Goal: Find contact information: Find specific fact

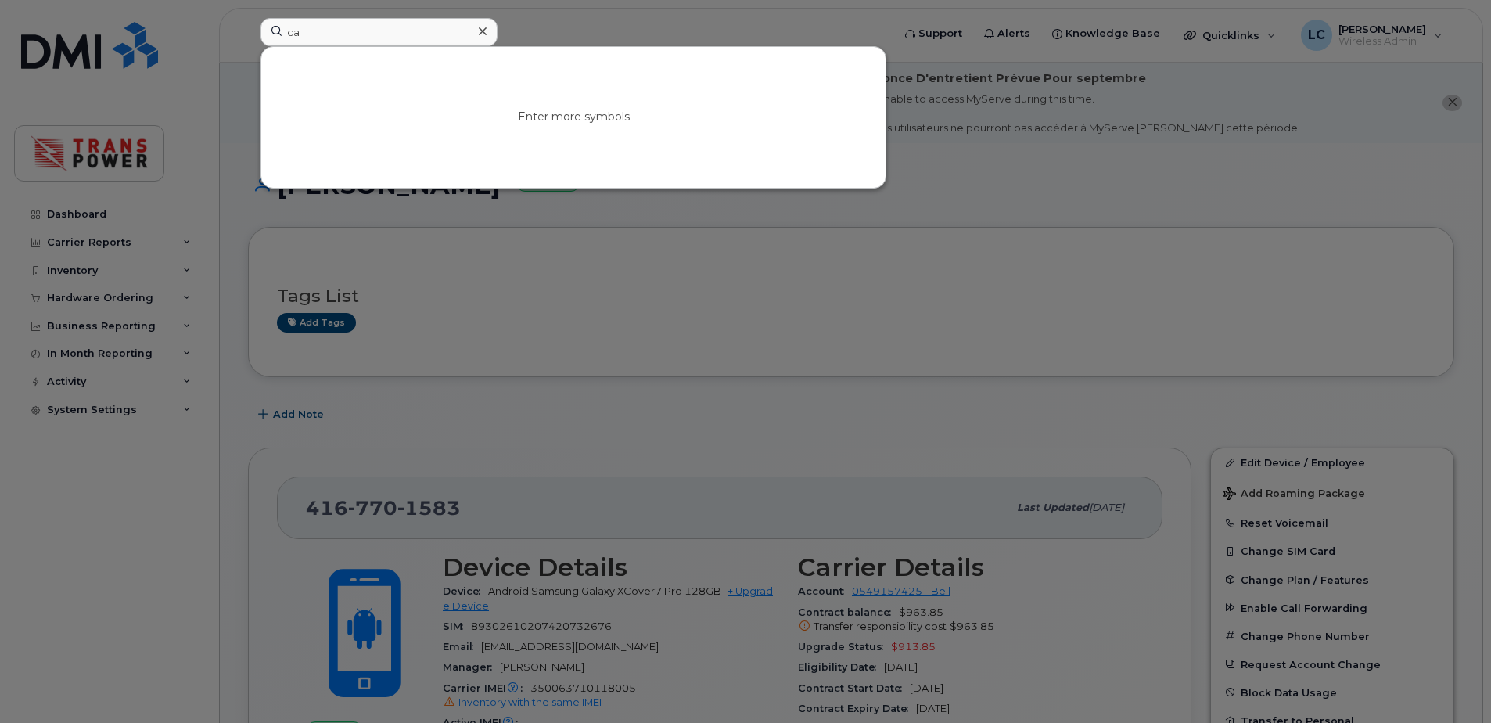
scroll to position [209, 0]
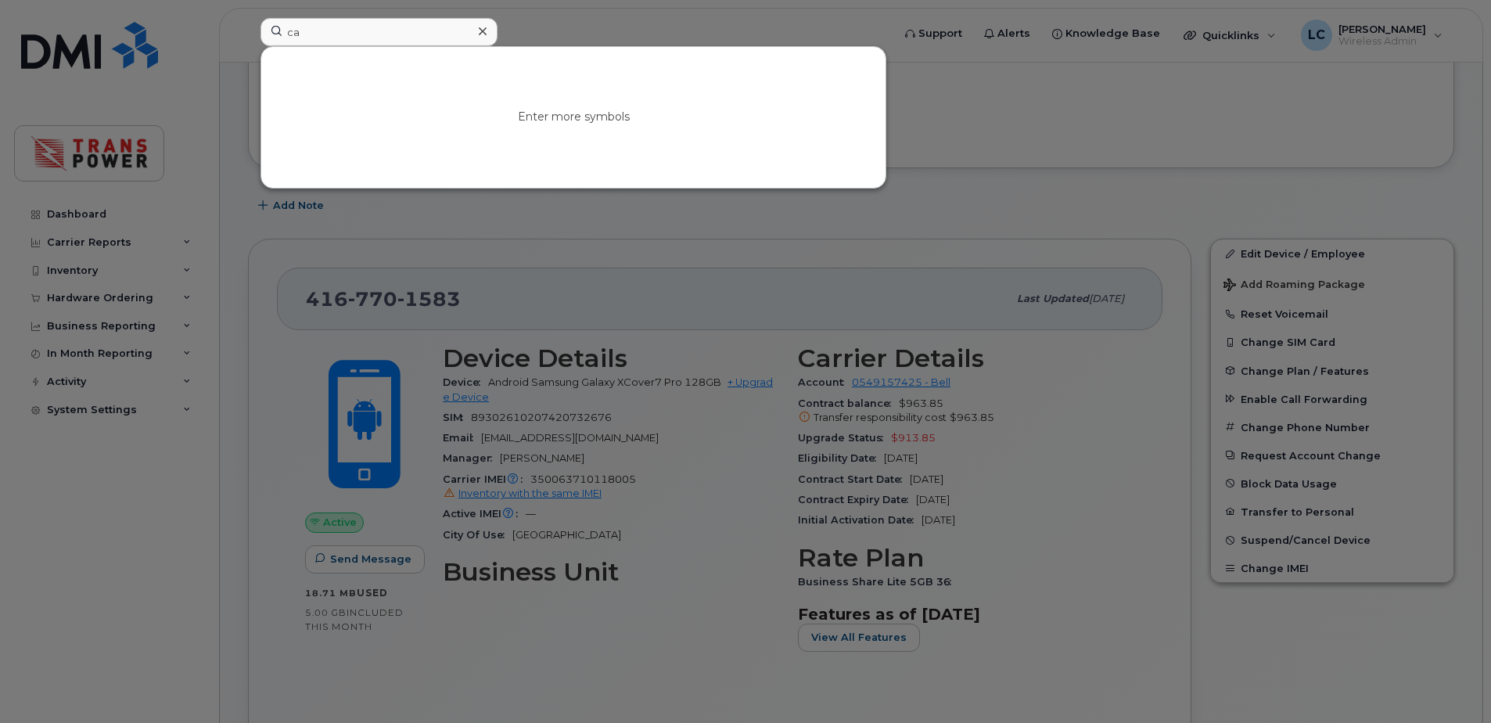
click at [408, 42] on input "ca" at bounding box center [379, 32] width 237 height 28
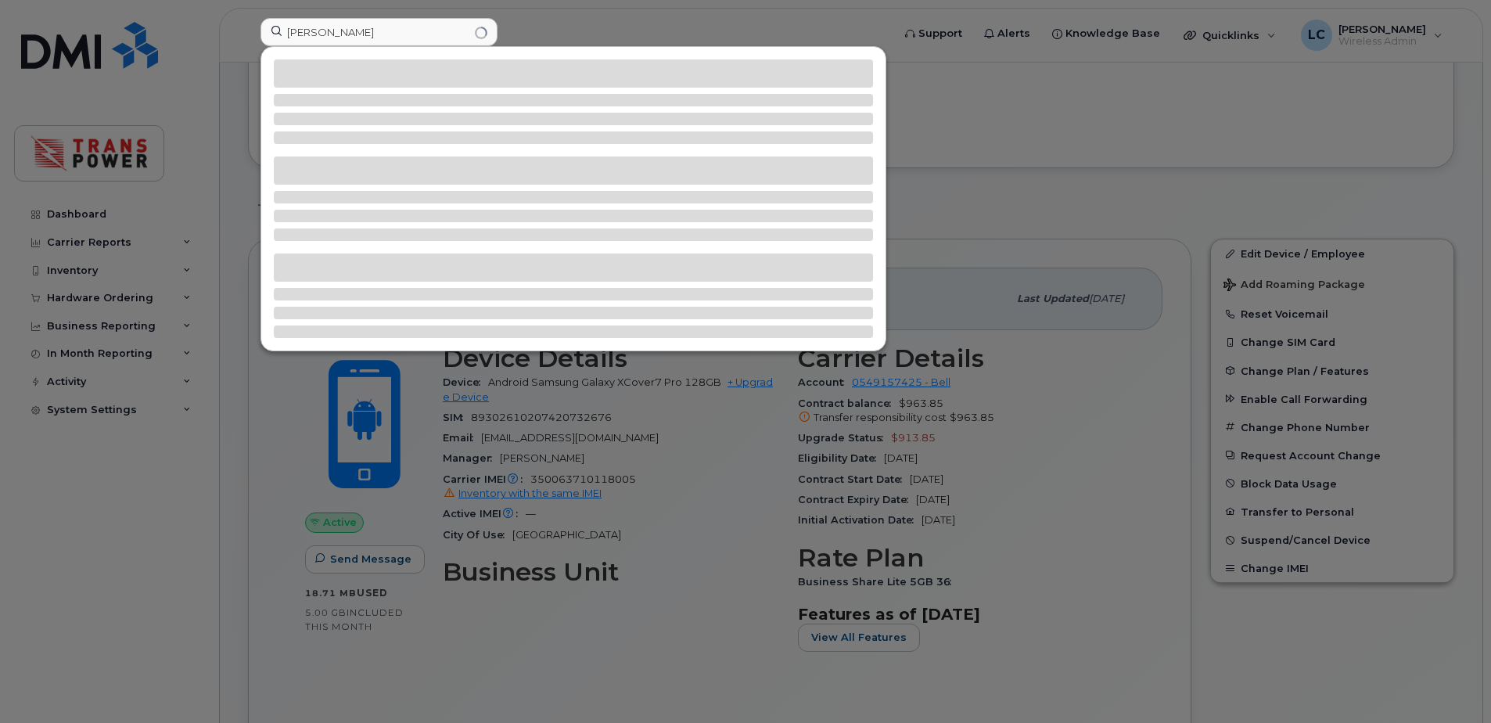
type input "[PERSON_NAME]"
click at [383, 85] on div at bounding box center [573, 199] width 624 height 304
click at [385, 86] on div at bounding box center [573, 73] width 599 height 28
drag, startPoint x: 387, startPoint y: 88, endPoint x: 385, endPoint y: 96, distance: 8.7
click at [383, 83] on div at bounding box center [573, 199] width 624 height 304
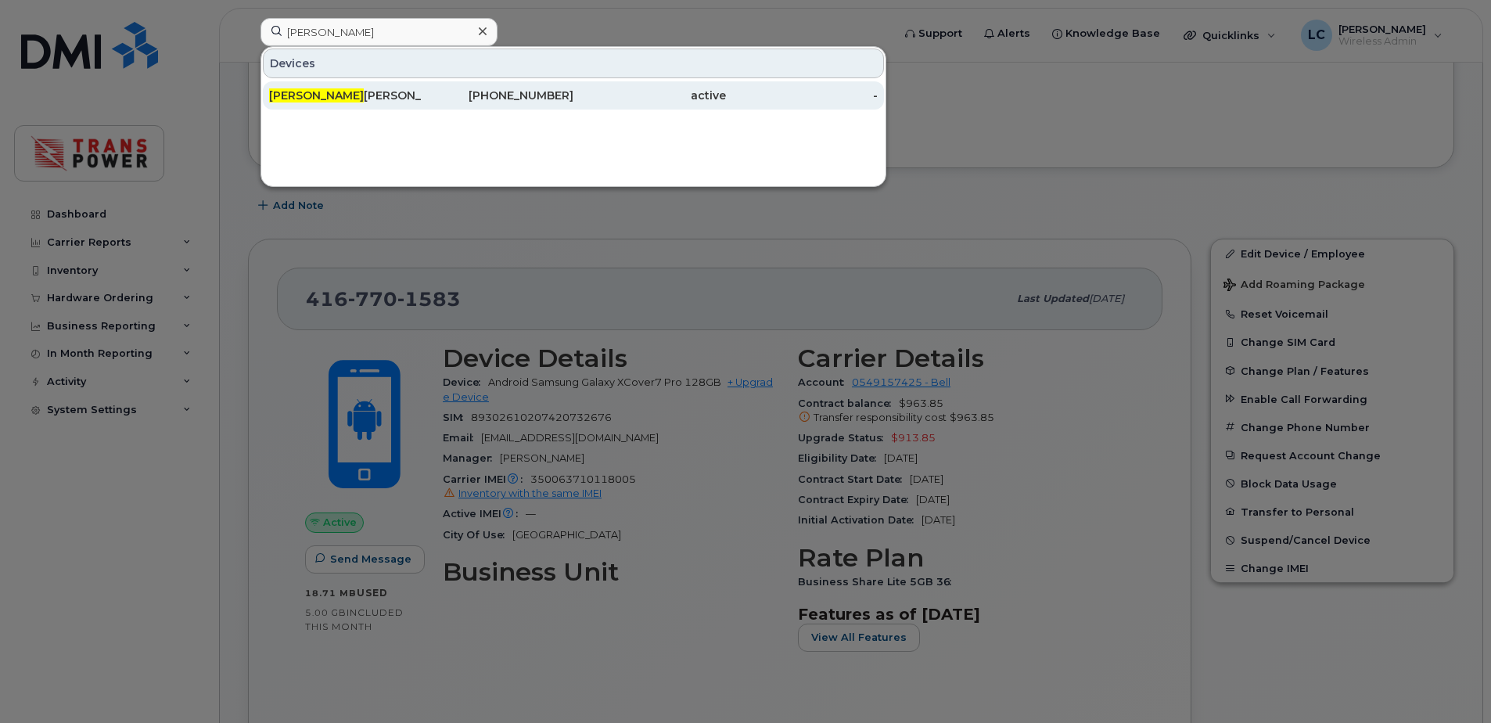
click at [385, 85] on div "[PERSON_NAME]" at bounding box center [345, 95] width 153 height 28
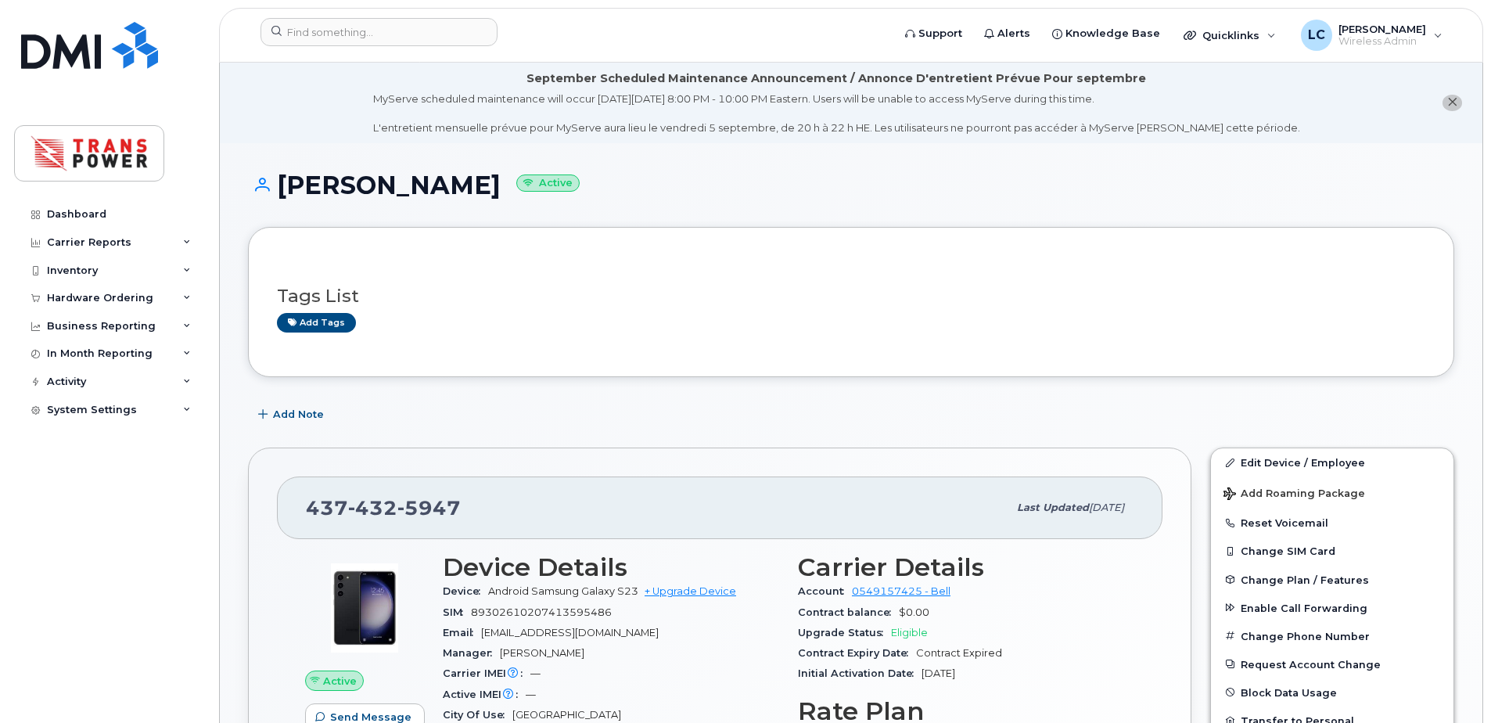
click at [419, 508] on span "5947" at bounding box center [428, 507] width 63 height 23
copy span "437 432 5947"
